Goal: Information Seeking & Learning: Find specific fact

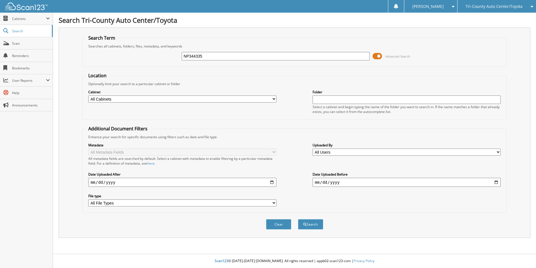
type input "NP344335"
click at [381, 56] on span at bounding box center [378, 56] width 10 height 8
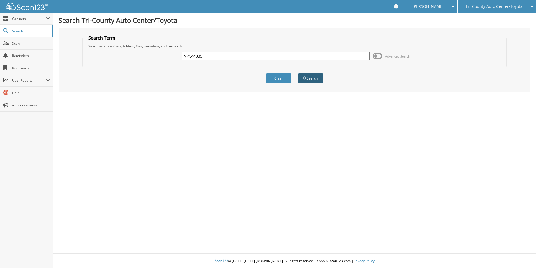
click at [319, 77] on button "Search" at bounding box center [310, 78] width 25 height 10
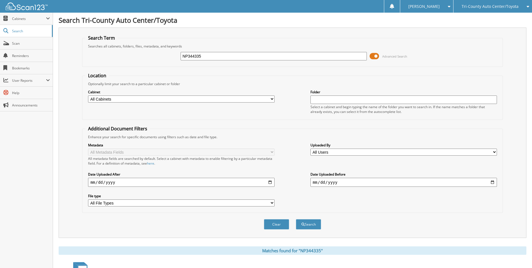
click at [374, 58] on span at bounding box center [375, 56] width 10 height 8
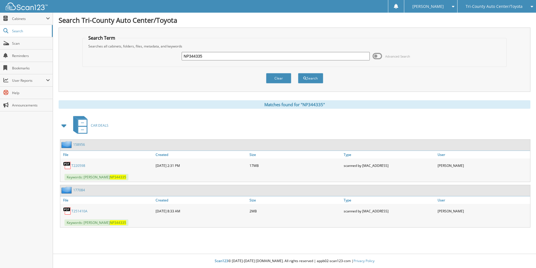
click at [82, 210] on link "T251410A" at bounding box center [80, 210] width 16 height 5
